Goal: Information Seeking & Learning: Learn about a topic

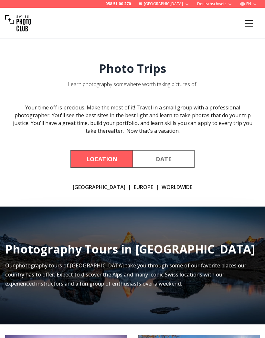
click at [98, 187] on link "[GEOGRAPHIC_DATA]" at bounding box center [99, 187] width 53 height 8
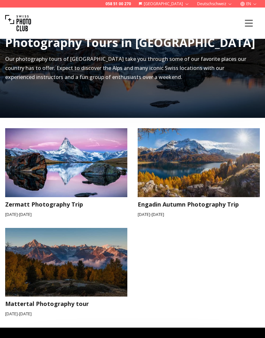
scroll to position [206, 0]
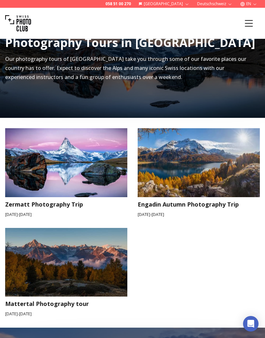
click at [74, 261] on img at bounding box center [66, 262] width 135 height 76
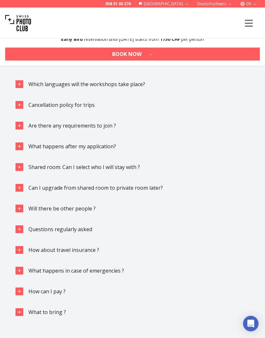
scroll to position [1563, 0]
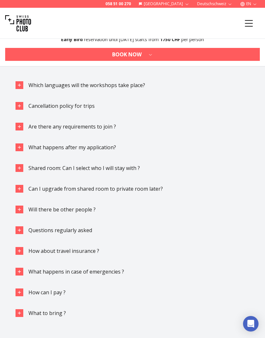
click at [26, 83] on button "Which languages will the workshops take place?" at bounding box center [132, 85] width 245 height 18
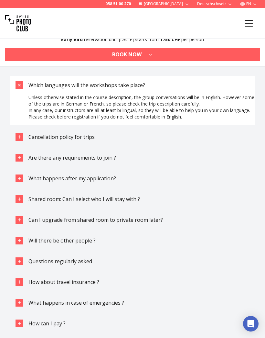
click at [20, 135] on icon "button" at bounding box center [19, 136] width 5 height 5
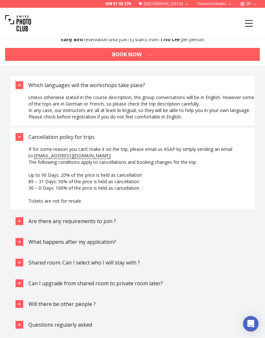
click at [21, 220] on icon "button" at bounding box center [19, 220] width 5 height 5
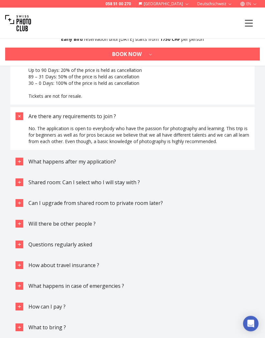
scroll to position [1668, 0]
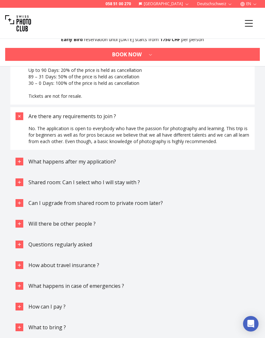
click at [23, 154] on button "What happens after my application?" at bounding box center [132, 161] width 245 height 18
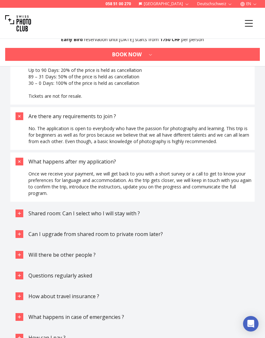
click at [23, 209] on button "Shared room: Can I select who I will stay with ?" at bounding box center [132, 213] width 245 height 18
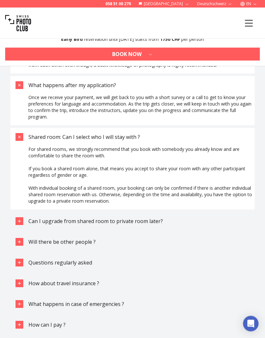
scroll to position [1744, 0]
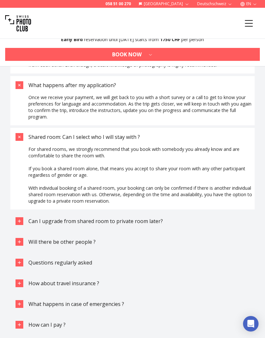
click at [21, 219] on icon "button" at bounding box center [19, 220] width 5 height 5
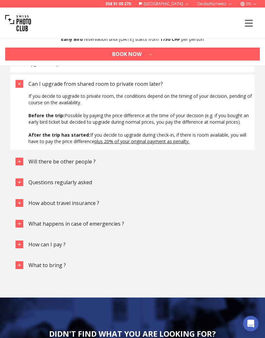
scroll to position [1881, 0]
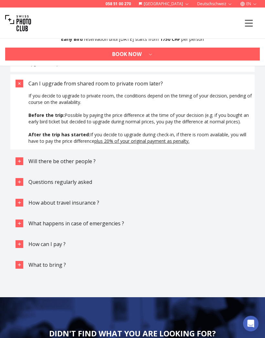
click at [25, 159] on button "Will there be other people ?" at bounding box center [132, 161] width 245 height 18
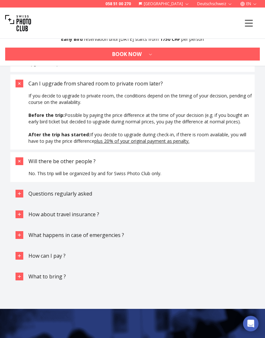
scroll to position [1882, 0]
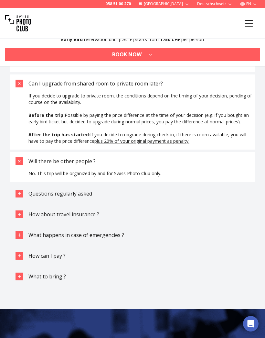
click at [23, 193] on div "button" at bounding box center [20, 194] width 8 height 8
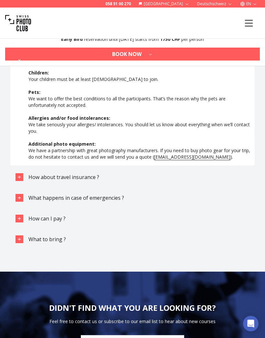
scroll to position [2015, 0]
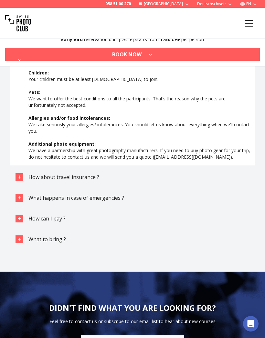
click at [21, 175] on icon "button" at bounding box center [19, 176] width 5 height 5
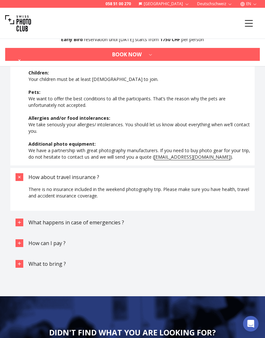
click at [23, 218] on button "What happens in case of emergencies ?" at bounding box center [132, 222] width 245 height 18
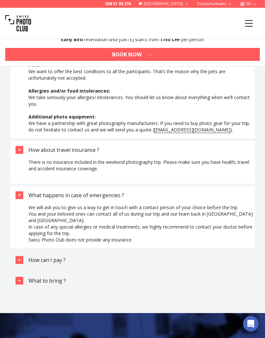
scroll to position [2045, 0]
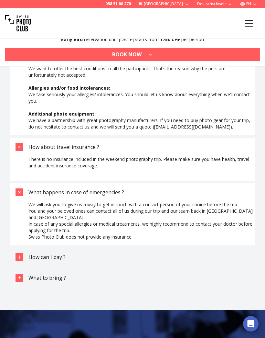
click at [23, 253] on div "button" at bounding box center [20, 257] width 8 height 8
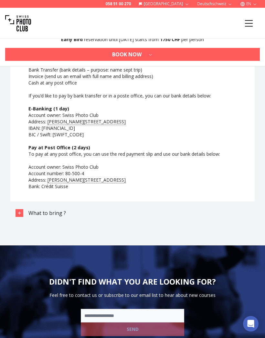
scroll to position [2263, 0]
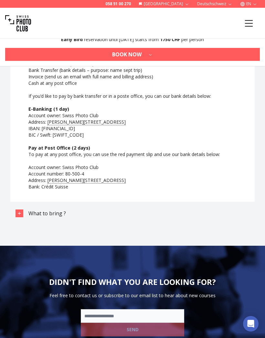
click at [19, 211] on icon "button" at bounding box center [19, 213] width 5 height 5
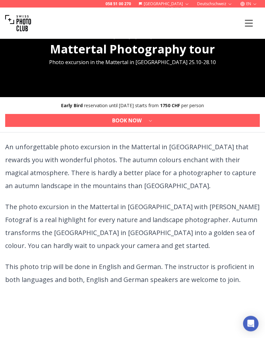
scroll to position [137, 0]
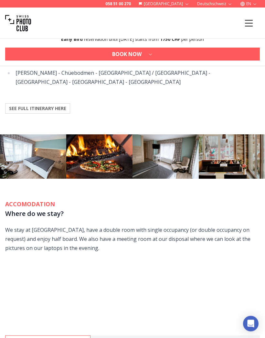
click at [51, 110] on b "SEE FULL ITINERARY HERE" at bounding box center [37, 108] width 57 height 6
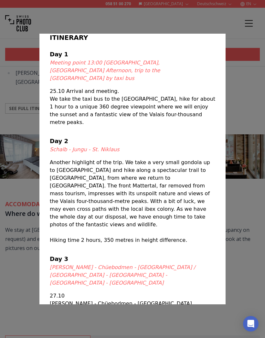
scroll to position [10, 0]
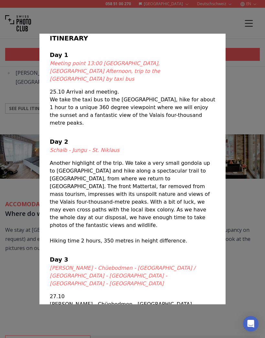
click at [249, 286] on div at bounding box center [132, 169] width 265 height 338
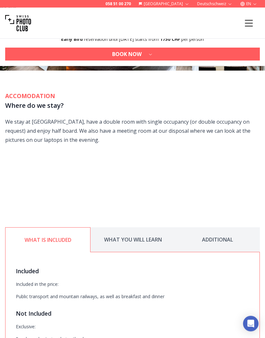
scroll to position [738, 0]
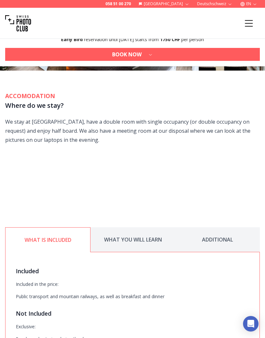
click at [179, 239] on button "ADDITIONAL" at bounding box center [217, 239] width 85 height 25
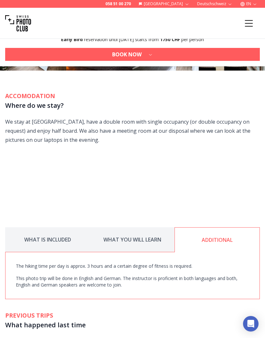
click at [138, 237] on button "WHAT YOU WILL LEARN" at bounding box center [132, 239] width 85 height 25
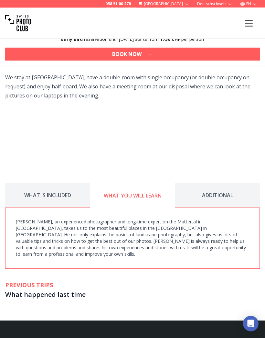
scroll to position [783, 0]
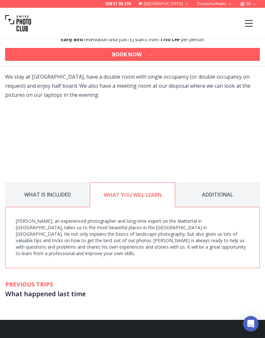
click at [27, 280] on h2 "PREVIOUS TRIPS" at bounding box center [132, 284] width 255 height 9
click at [29, 289] on h3 "What happened last time" at bounding box center [132, 294] width 255 height 10
click at [44, 289] on h3 "What happened last time" at bounding box center [132, 294] width 255 height 10
click at [36, 280] on h2 "PREVIOUS TRIPS" at bounding box center [132, 284] width 255 height 9
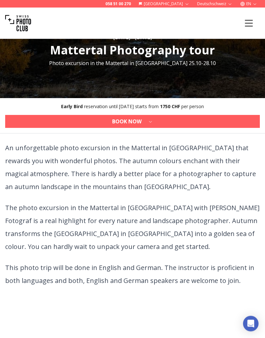
scroll to position [0, 0]
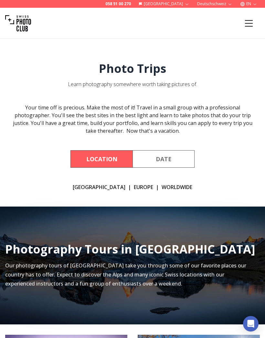
click at [247, 23] on icon "Menu" at bounding box center [249, 23] width 8 height 6
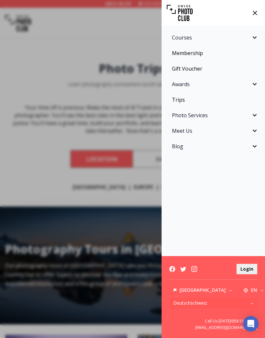
click at [253, 37] on icon "Sidebar" at bounding box center [255, 38] width 8 height 8
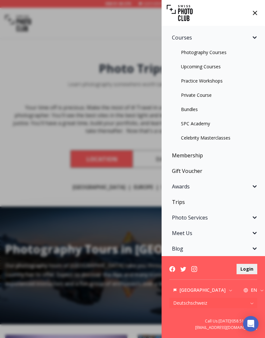
click at [201, 95] on link "Private Course" at bounding box center [214, 95] width 96 height 12
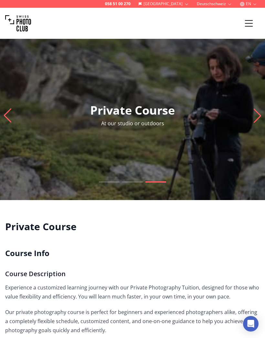
click at [248, 23] on icon "Menu" at bounding box center [249, 23] width 8 height 6
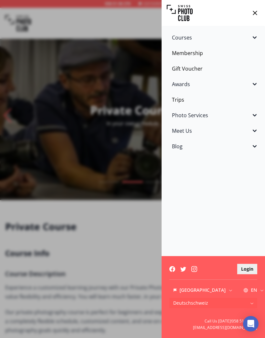
click at [253, 35] on icon "Sidebar" at bounding box center [255, 38] width 8 height 8
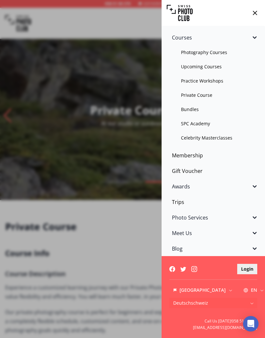
click at [211, 67] on link "Upcoming Courses" at bounding box center [214, 67] width 96 height 12
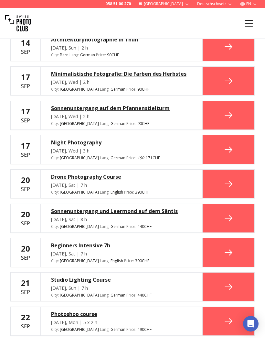
scroll to position [2027, 0]
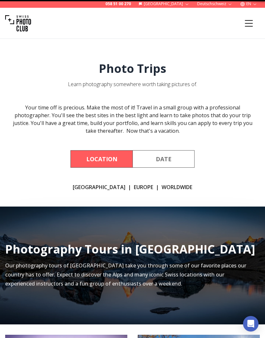
scroll to position [206, 0]
